Goal: Book appointment/travel/reservation

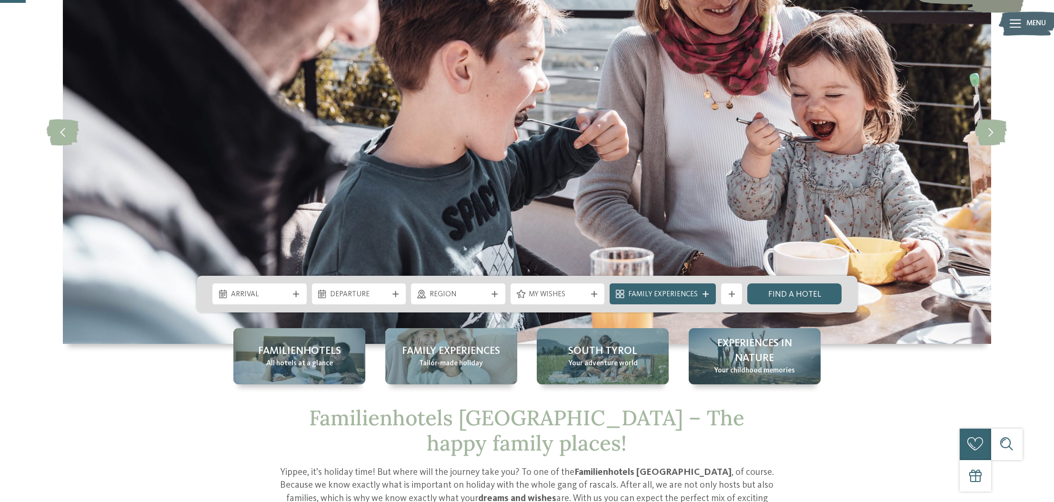
scroll to position [119, 0]
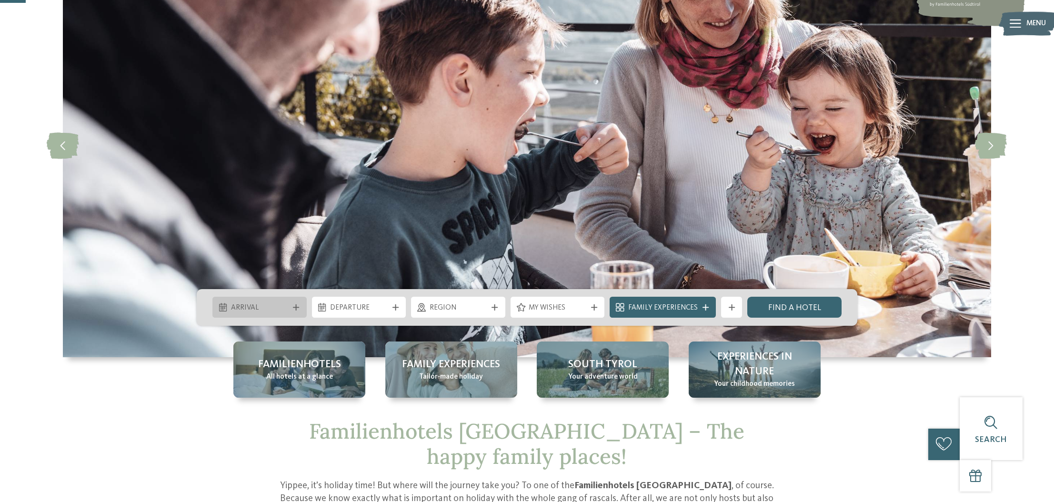
click at [296, 305] on icon at bounding box center [296, 307] width 6 height 6
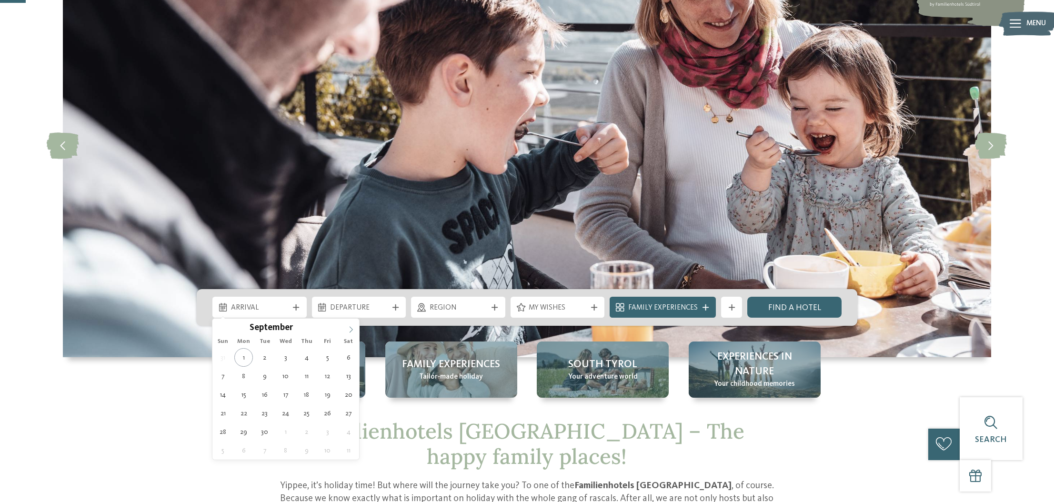
click at [351, 330] on icon at bounding box center [351, 329] width 7 height 7
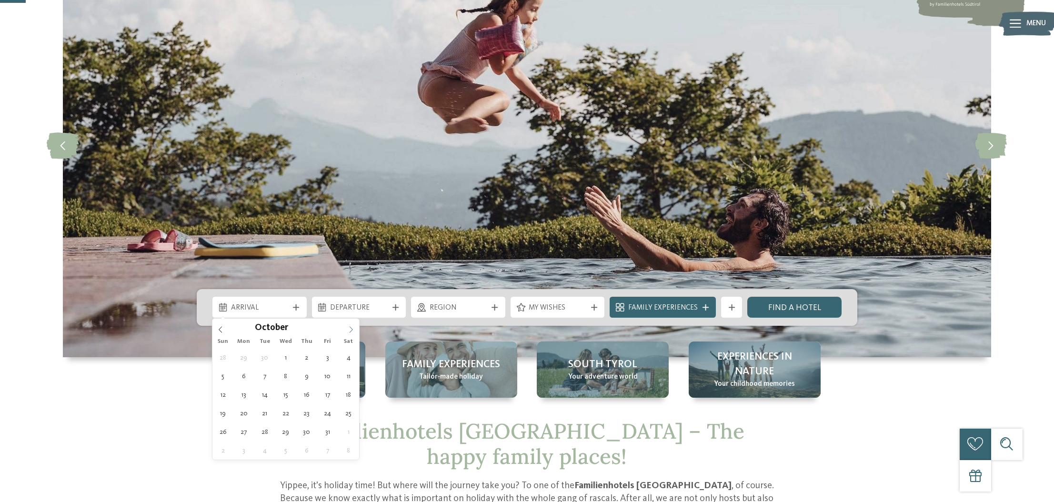
click at [351, 330] on icon at bounding box center [351, 329] width 7 height 7
type input "****"
click at [351, 330] on icon at bounding box center [351, 329] width 7 height 7
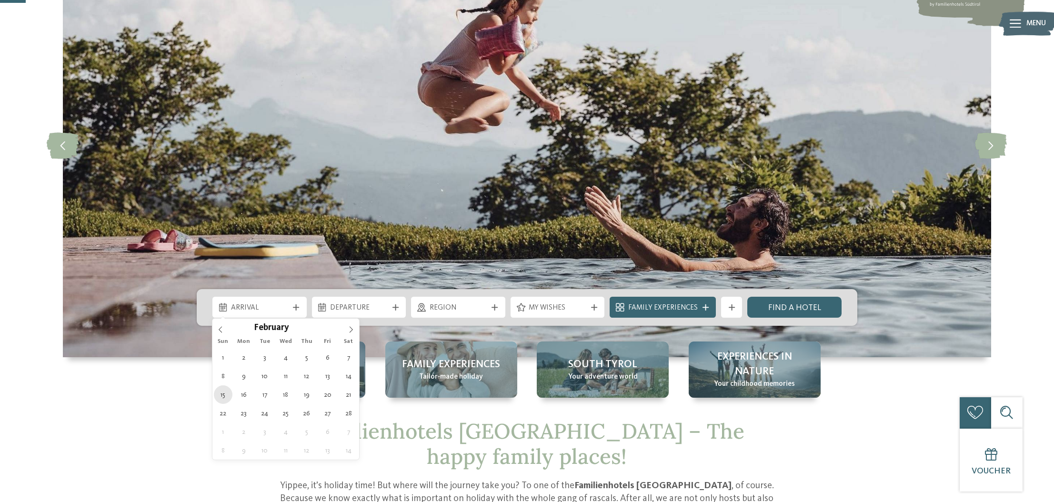
type div "[DATE]"
type input "****"
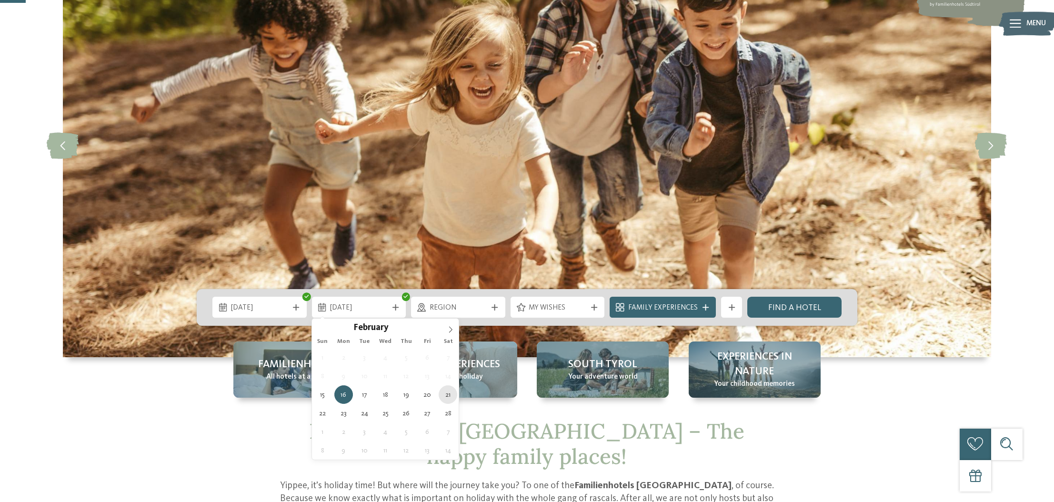
type div "[DATE]"
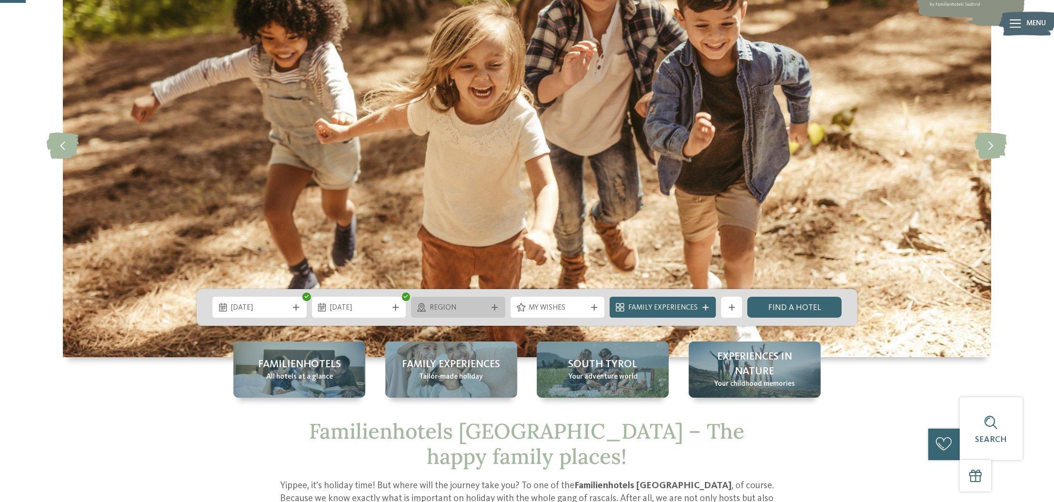
click at [495, 308] on icon at bounding box center [494, 307] width 6 height 6
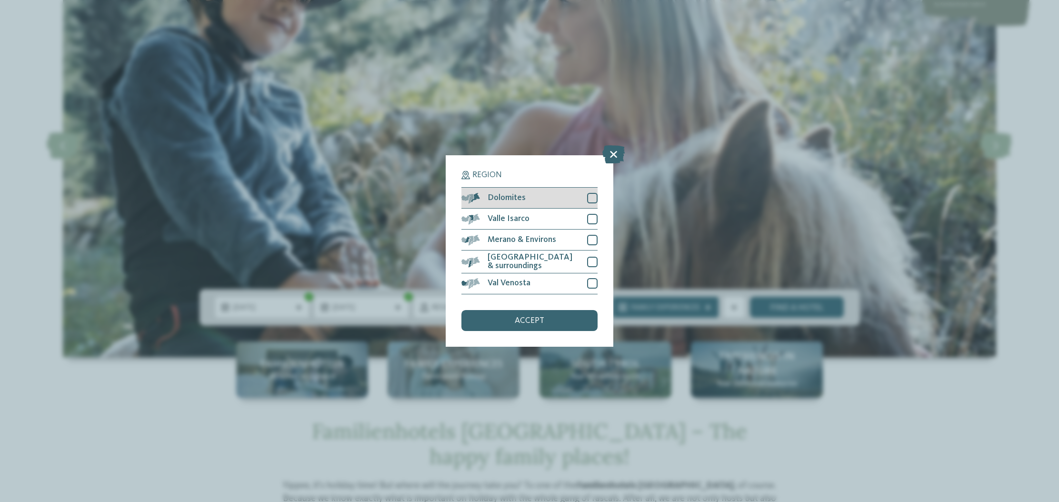
click at [591, 193] on div at bounding box center [592, 198] width 10 height 10
click at [550, 310] on div "accept" at bounding box center [529, 320] width 136 height 21
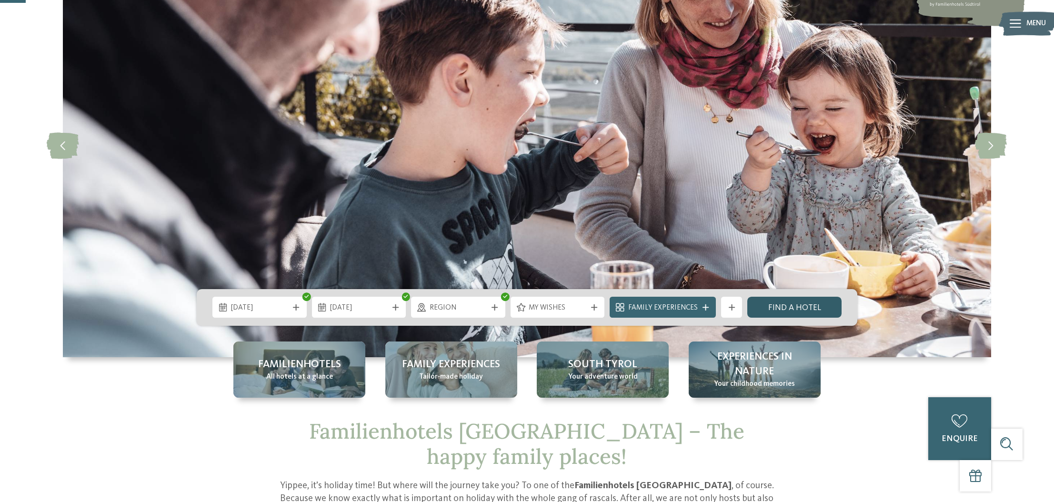
click at [774, 311] on link "Find a hotel" at bounding box center [794, 307] width 94 height 21
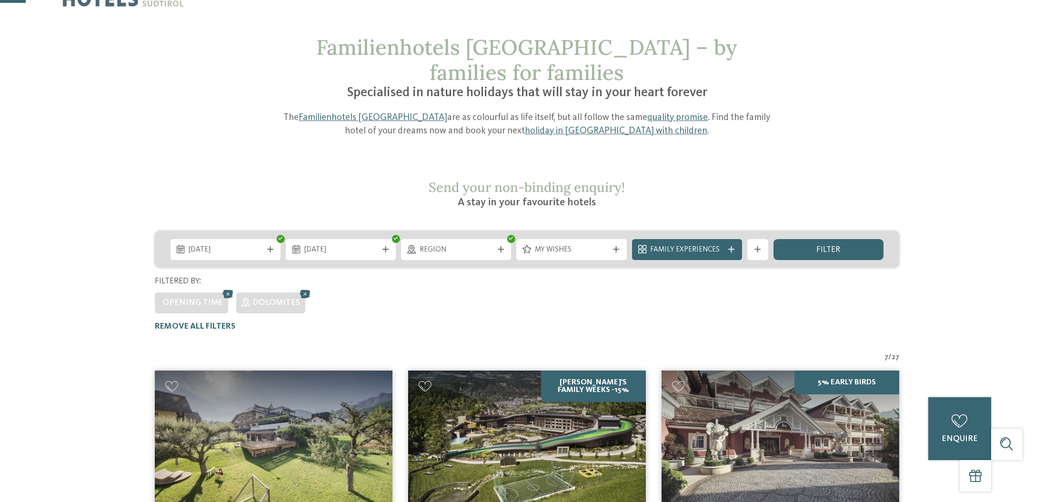
scroll to position [36, 0]
